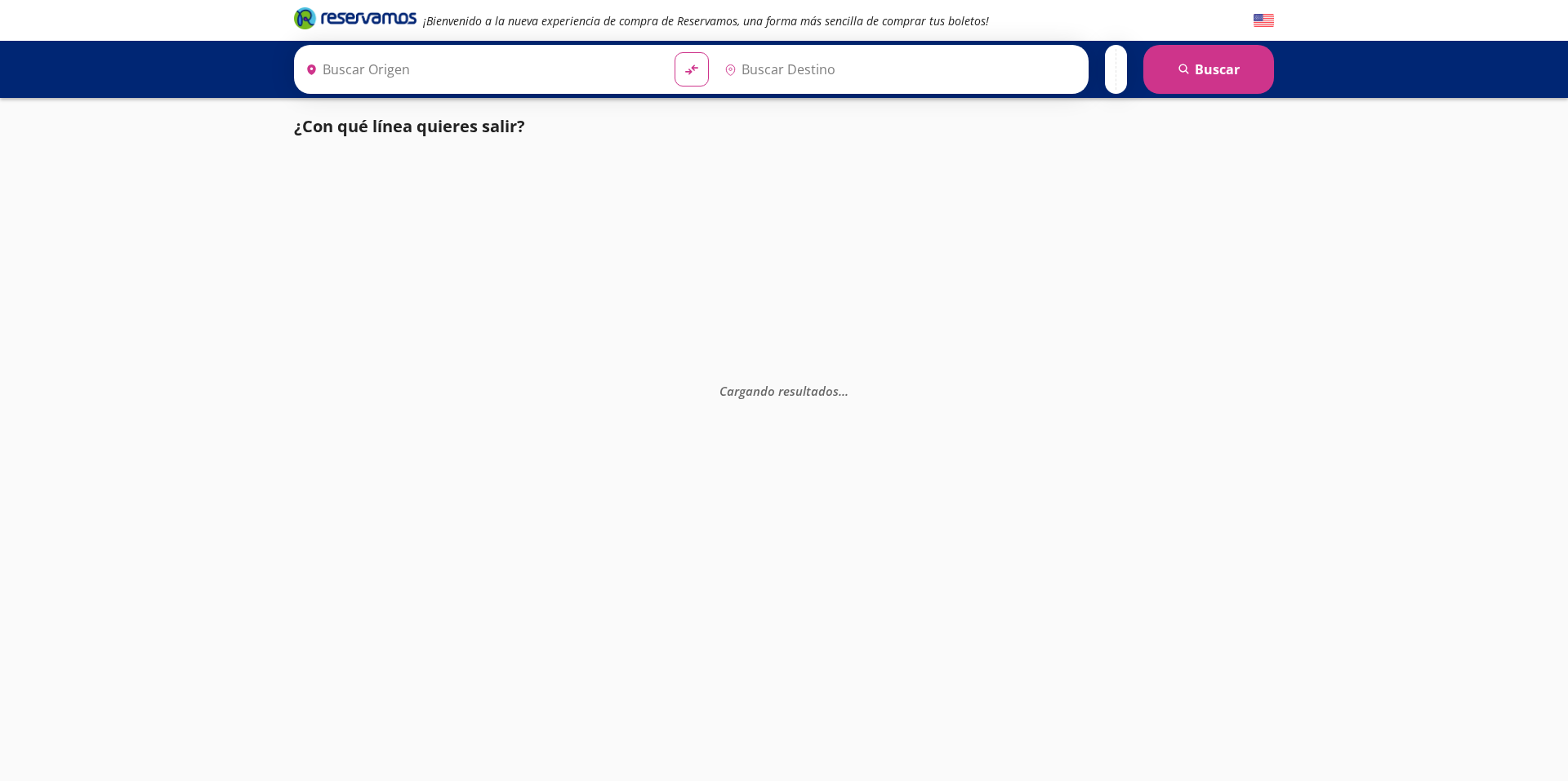
type input "[GEOGRAPHIC_DATA], [GEOGRAPHIC_DATA]"
type input "[PERSON_NAME], [GEOGRAPHIC_DATA]"
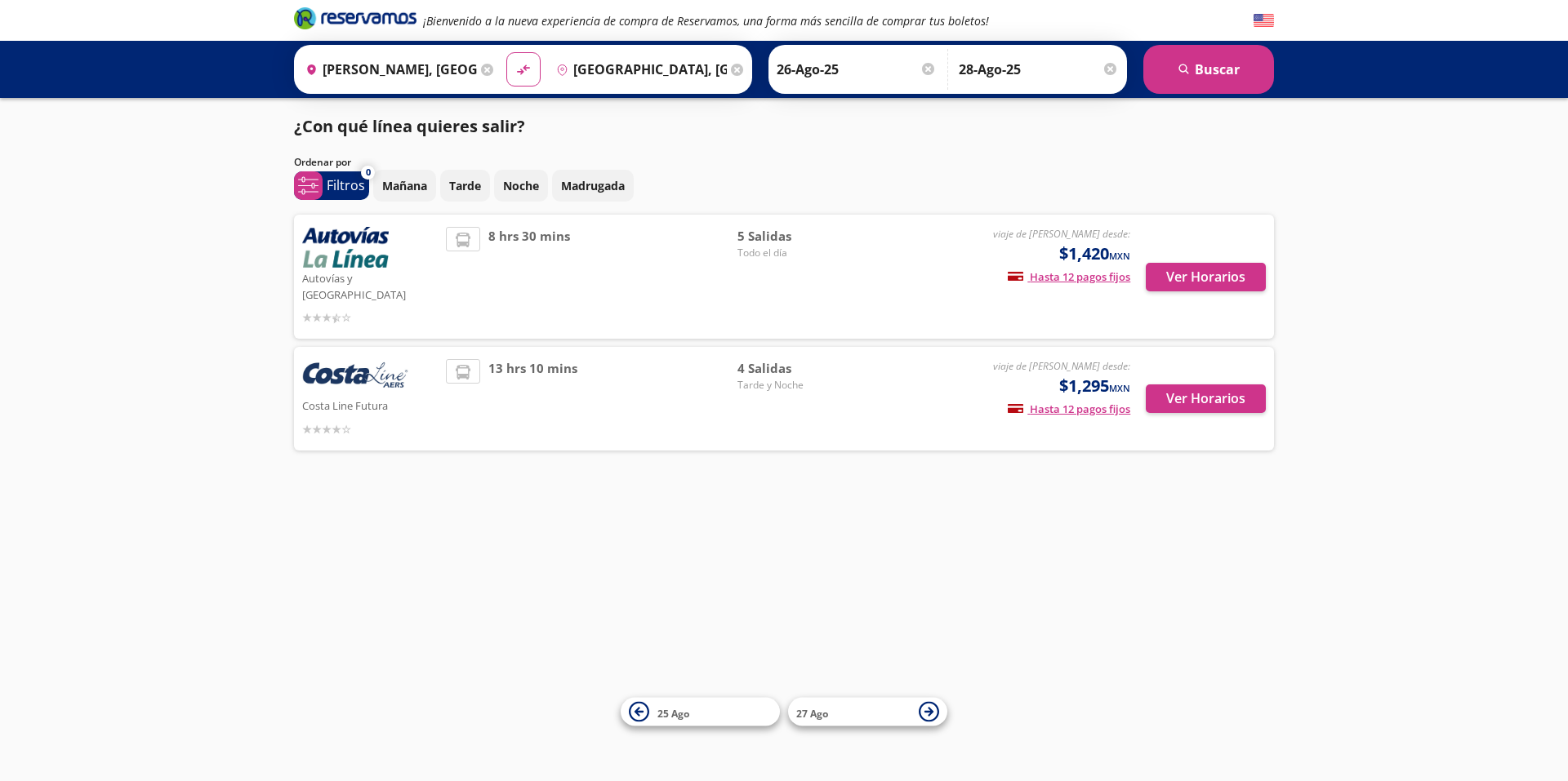
click at [1428, 336] on div "¡Bienvenido a la nueva experiencia de compra de Reservamos, una forma más senci…" at bounding box center [784, 390] width 1568 height 781
click at [325, 181] on span "system-uicons:filtering Filtros" at bounding box center [331, 185] width 76 height 29
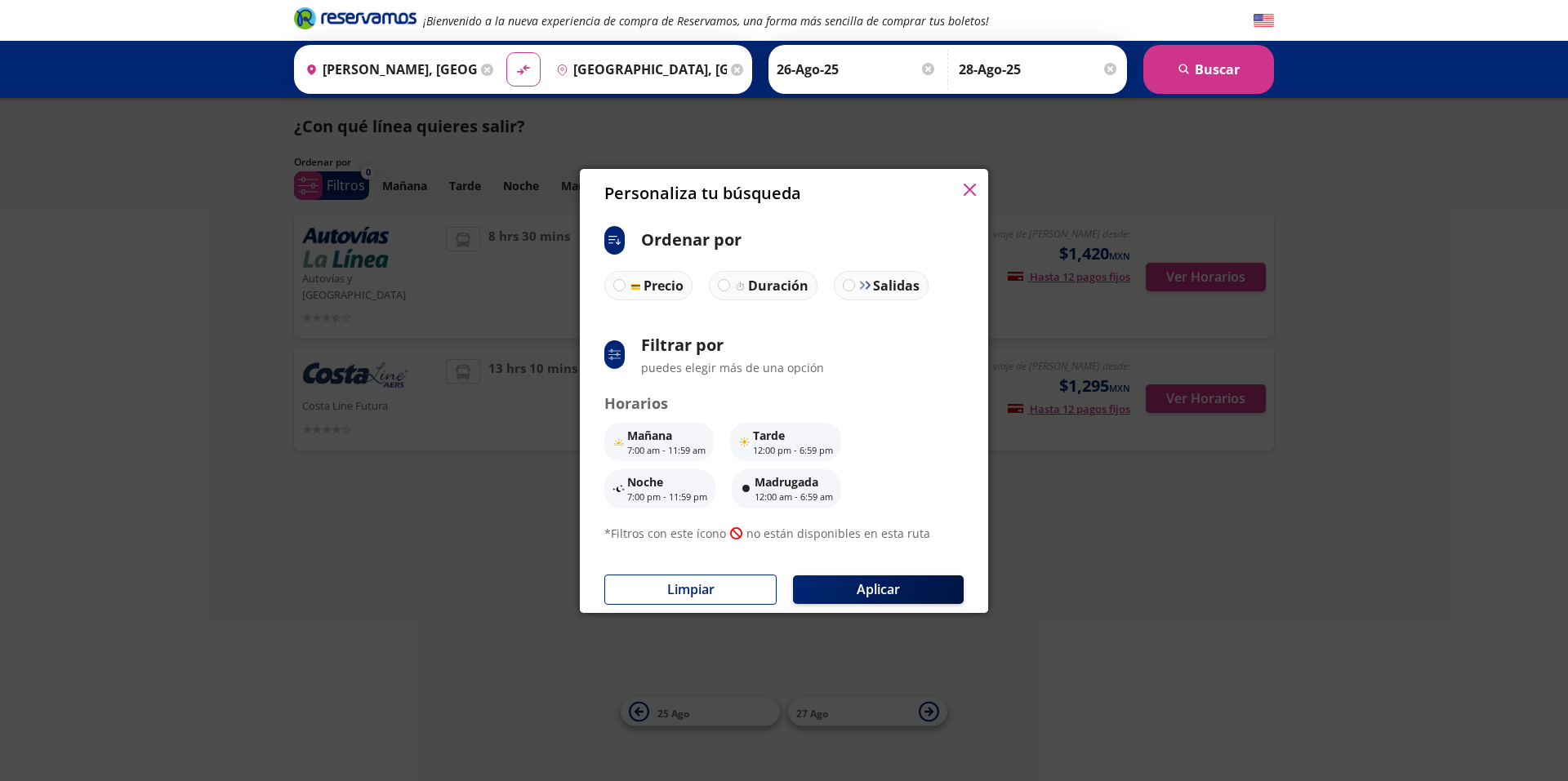
click at [969, 189] on icon "button" at bounding box center [969, 190] width 12 height 12
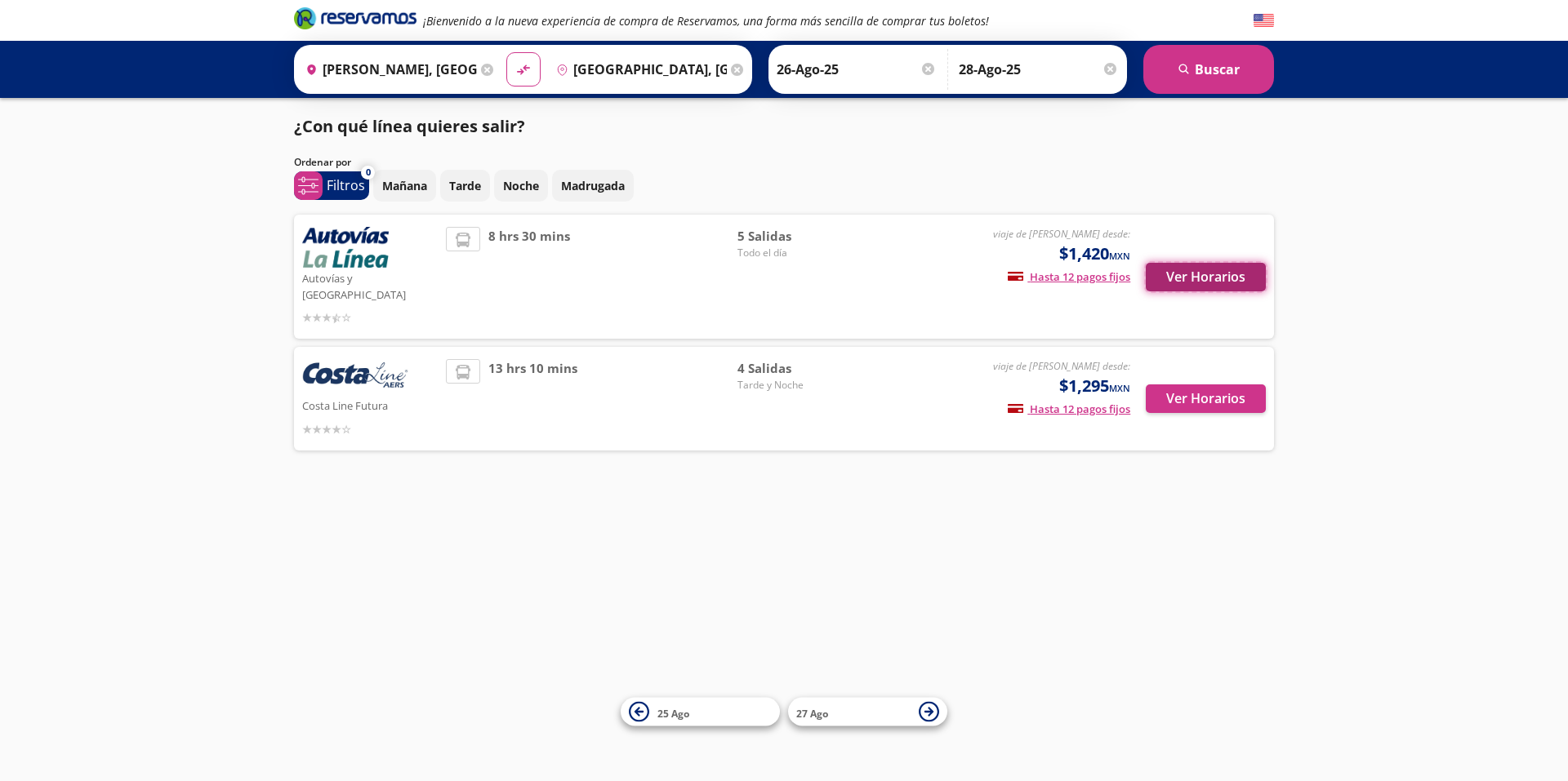
click at [1210, 277] on button "Ver Horarios" at bounding box center [1205, 277] width 120 height 29
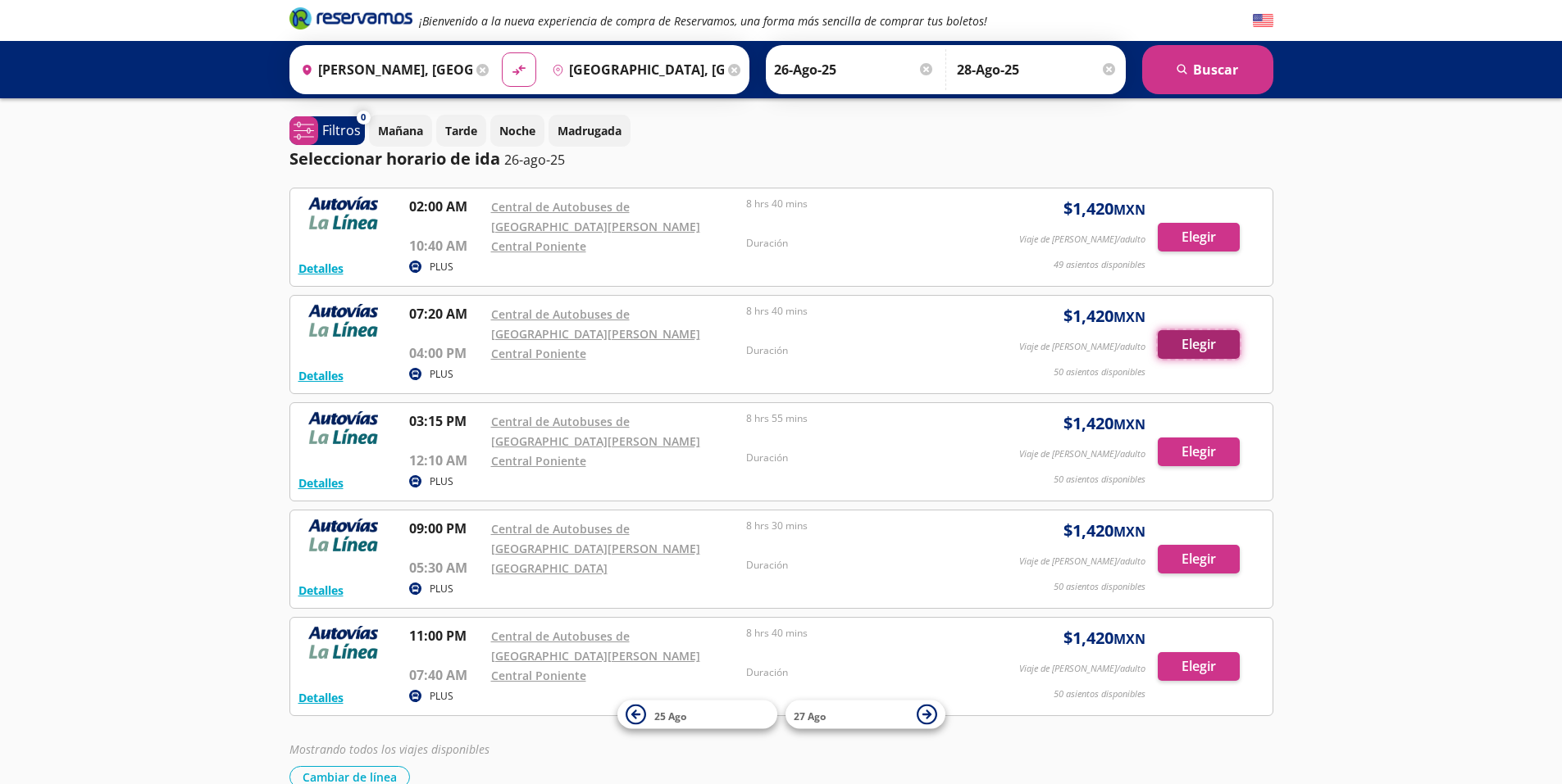
click at [1187, 347] on button "Elegir" at bounding box center [1199, 345] width 82 height 29
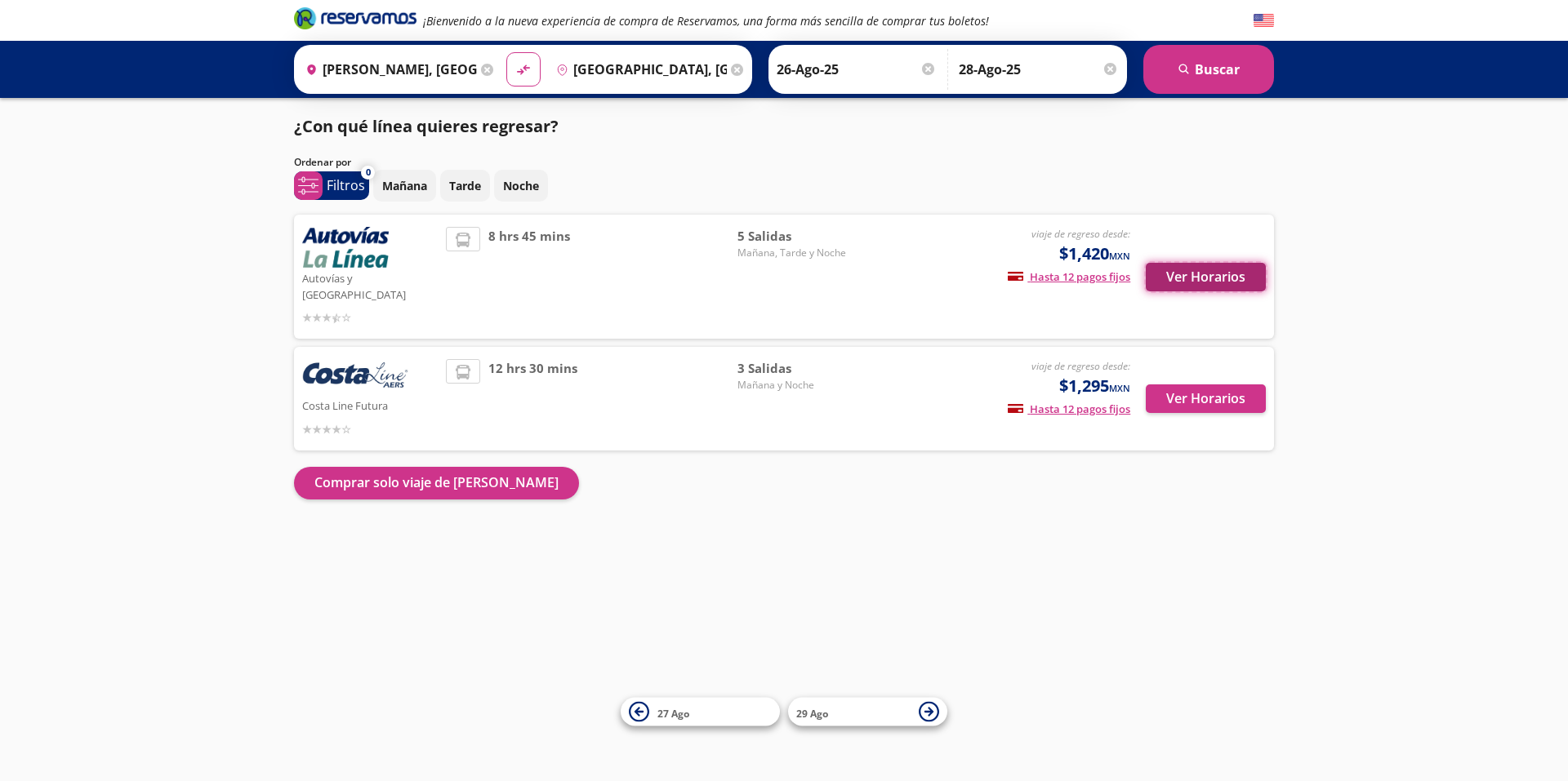
click at [1188, 275] on button "Ver Horarios" at bounding box center [1205, 277] width 120 height 29
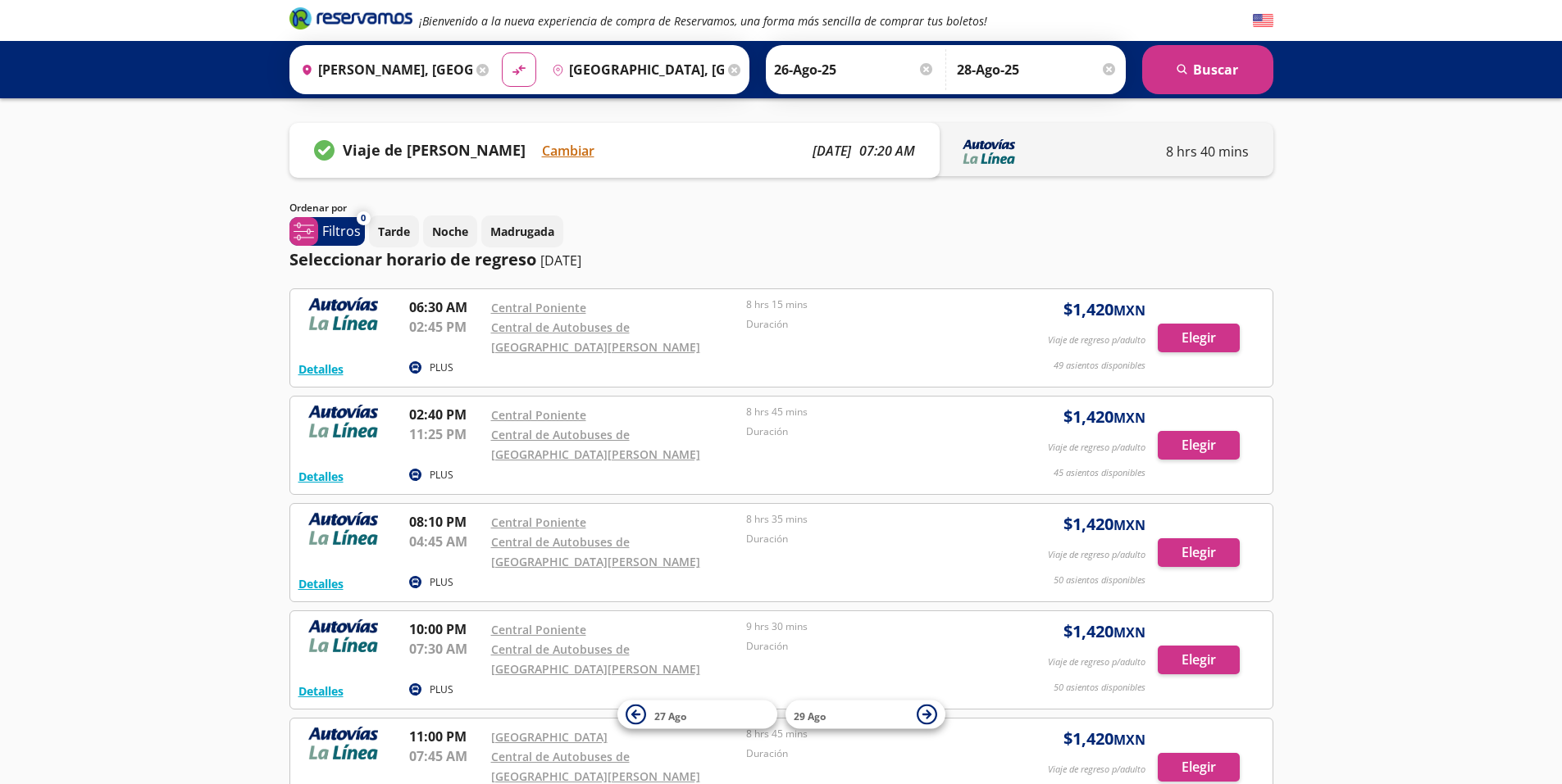
scroll to position [82, 0]
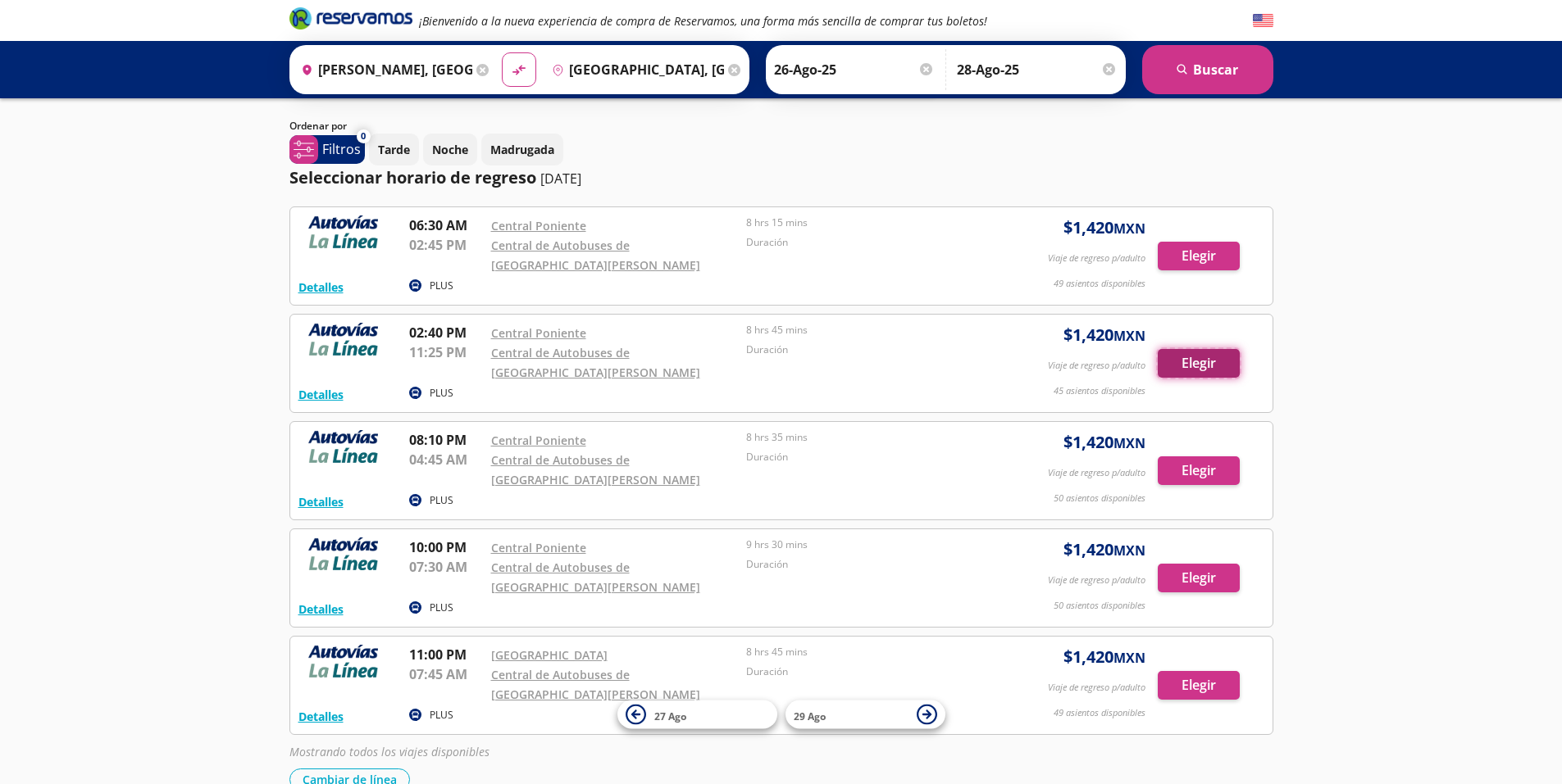
click at [1205, 359] on button "Elegir" at bounding box center [1199, 364] width 82 height 29
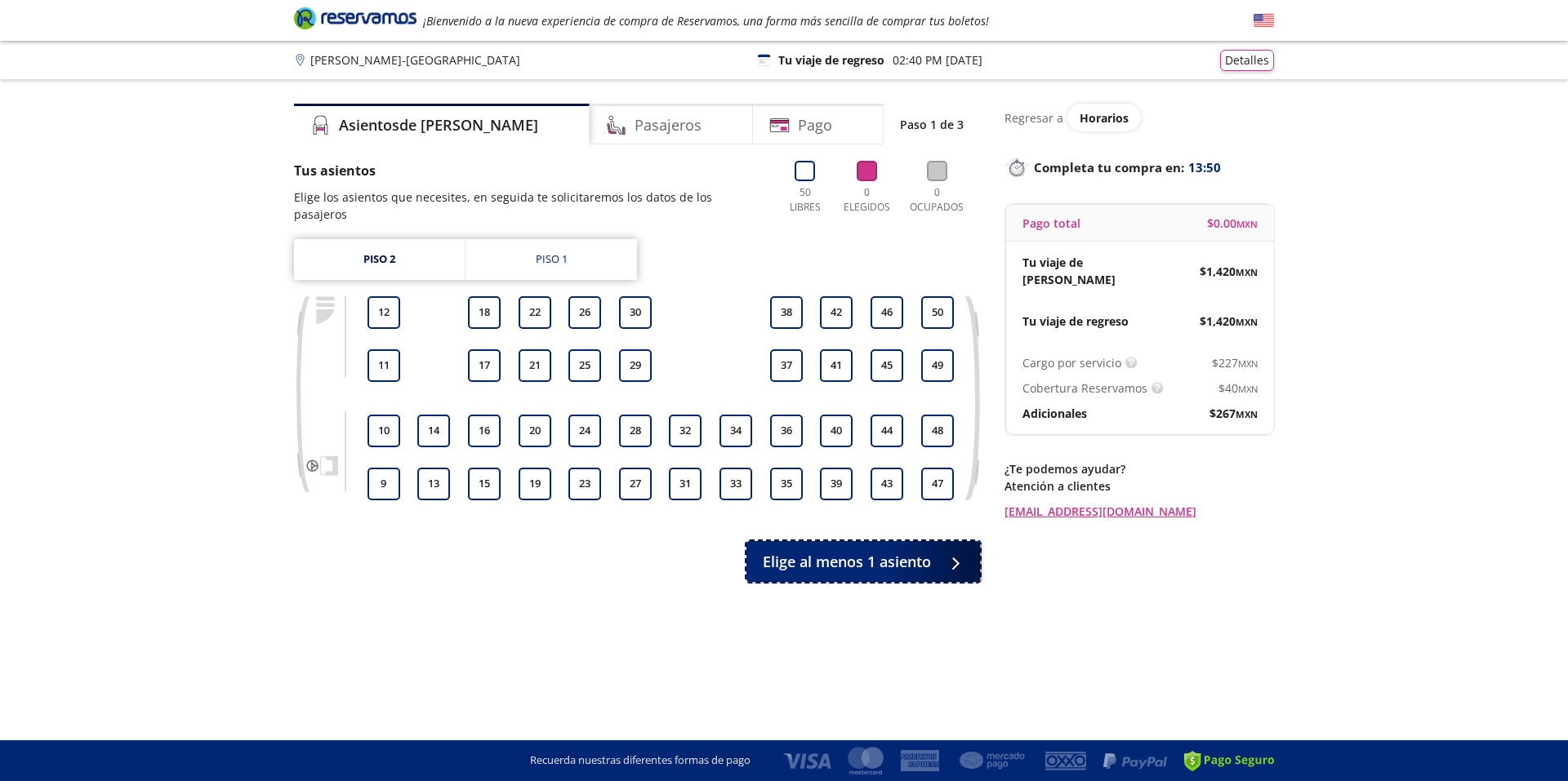
drag, startPoint x: 882, startPoint y: 545, endPoint x: 901, endPoint y: 632, distance: 89.1
click at [892, 628] on div "Group 9 Created with Sketch. Elige tus asientos de [PERSON_NAME] - [GEOGRAPHIC_…" at bounding box center [784, 390] width 1568 height 781
